Goal: Transaction & Acquisition: Obtain resource

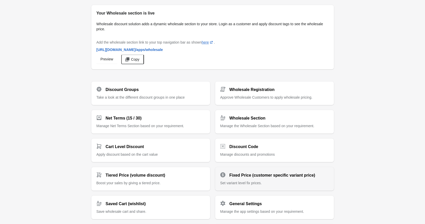
click at [264, 173] on h2 "Fixed Price (customer specific variant price)" at bounding box center [273, 176] width 86 height 6
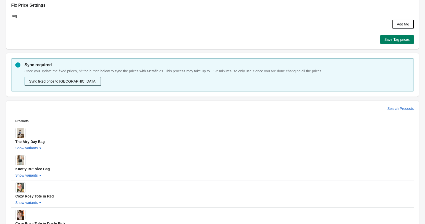
scroll to position [27, 0]
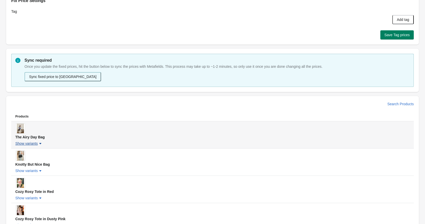
click at [37, 142] on span "Show variants" at bounding box center [26, 144] width 22 height 4
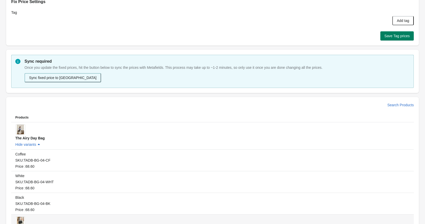
scroll to position [17, 0]
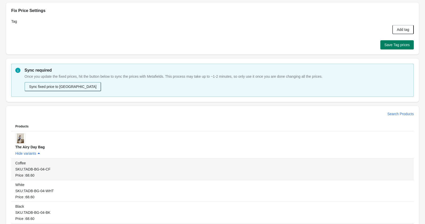
click at [21, 172] on div "Coffee SKU: TADB-BG-04-CF Price : 68.60" at bounding box center [212, 169] width 394 height 18
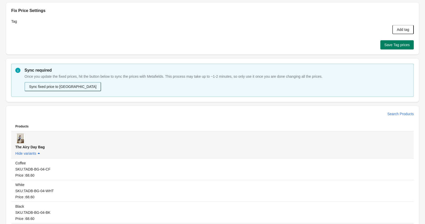
click at [21, 141] on img at bounding box center [20, 139] width 7 height 10
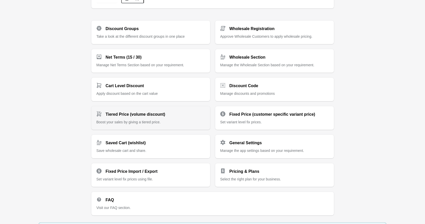
scroll to position [81, 0]
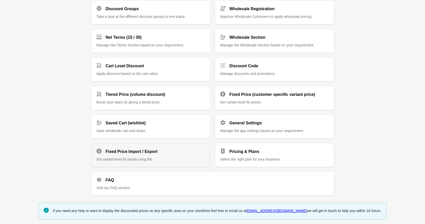
click at [181, 153] on div "Fixed Price Import / Export" at bounding box center [148, 150] width 113 height 10
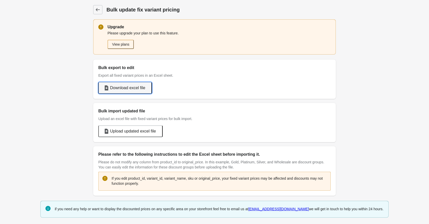
click at [131, 86] on span "Download excel file" at bounding box center [127, 88] width 35 height 5
click at [122, 44] on button "View plans" at bounding box center [120, 44] width 26 height 9
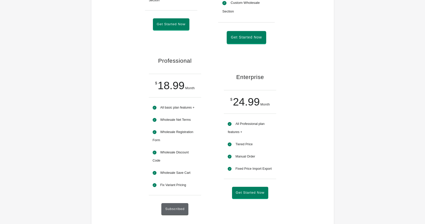
scroll to position [214, 0]
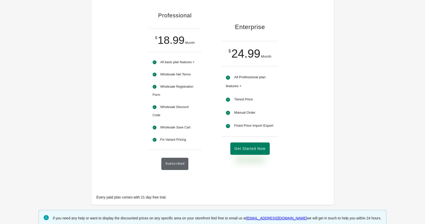
click at [256, 154] on button "Get Started Now" at bounding box center [250, 149] width 39 height 13
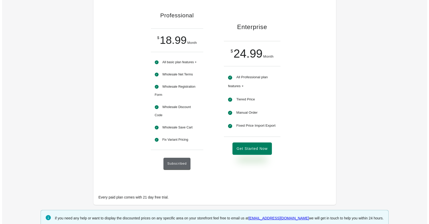
scroll to position [0, 0]
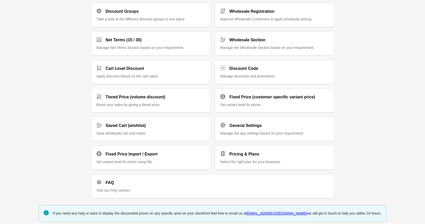
scroll to position [81, 0]
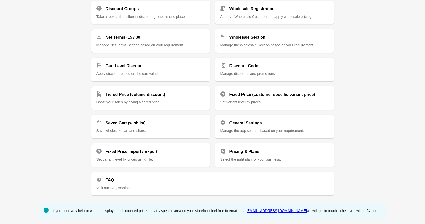
click at [45, 128] on div "Your Wholesale section is live Wholesale discount solution adds a dynamic whole…" at bounding box center [212, 72] width 425 height 306
click at [164, 152] on div "Fixed Price Import / Export" at bounding box center [148, 150] width 113 height 10
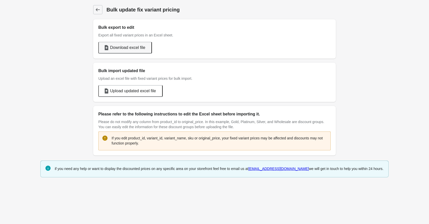
click at [136, 48] on span "Download excel file" at bounding box center [127, 47] width 35 height 5
click at [140, 46] on span "Download excel file" at bounding box center [127, 47] width 35 height 5
